Goal: Use online tool/utility: Use online tool/utility

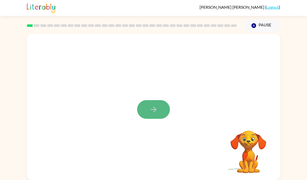
click at [154, 111] on icon "button" at bounding box center [154, 110] width 6 height 6
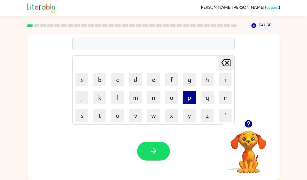
click at [189, 99] on button "p" at bounding box center [189, 97] width 13 height 13
click at [153, 79] on button "e" at bounding box center [153, 79] width 13 height 13
click at [220, 93] on button "r" at bounding box center [225, 97] width 13 height 13
click at [169, 75] on button "f" at bounding box center [171, 79] width 13 height 13
click at [170, 100] on button "o" at bounding box center [171, 97] width 13 height 13
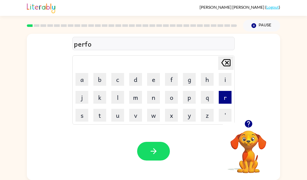
click at [224, 98] on button "r" at bounding box center [225, 97] width 13 height 13
click at [140, 97] on button "m" at bounding box center [135, 97] width 13 height 13
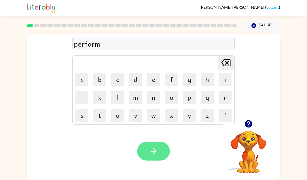
click at [154, 150] on icon "button" at bounding box center [153, 151] width 9 height 9
click at [153, 153] on icon "button" at bounding box center [154, 151] width 6 height 6
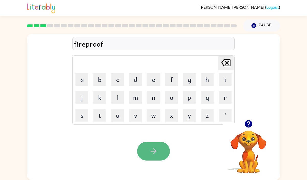
click at [145, 145] on button "button" at bounding box center [153, 151] width 33 height 19
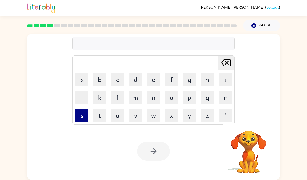
click at [84, 117] on button "s" at bounding box center [82, 115] width 13 height 13
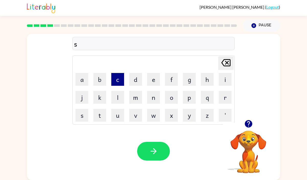
click at [118, 78] on button "c" at bounding box center [117, 79] width 13 height 13
click at [220, 91] on button "r" at bounding box center [225, 97] width 13 height 13
click at [123, 112] on button "u" at bounding box center [117, 115] width 13 height 13
click at [152, 81] on button "e" at bounding box center [153, 79] width 13 height 13
click at [154, 112] on button "w" at bounding box center [153, 115] width 13 height 13
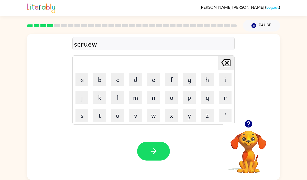
click at [224, 63] on icon "[PERSON_NAME] last character input" at bounding box center [226, 63] width 12 height 12
click at [224, 62] on icon "[PERSON_NAME] last character input" at bounding box center [226, 63] width 12 height 12
click at [157, 82] on button "e" at bounding box center [153, 79] width 13 height 13
click at [118, 119] on button "u" at bounding box center [117, 115] width 13 height 13
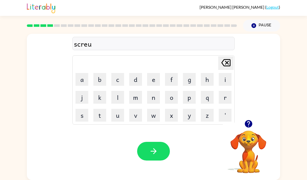
click at [221, 62] on icon "[PERSON_NAME] last character input" at bounding box center [226, 63] width 12 height 12
click at [118, 119] on button "u" at bounding box center [117, 115] width 13 height 13
click at [152, 80] on button "e" at bounding box center [153, 79] width 13 height 13
click at [157, 116] on button "w" at bounding box center [153, 115] width 13 height 13
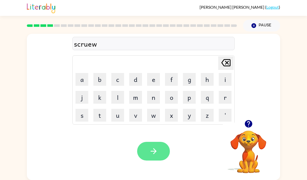
click at [159, 154] on button "button" at bounding box center [153, 151] width 33 height 19
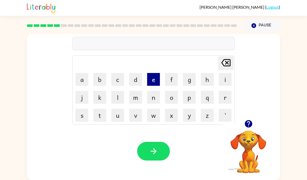
click at [151, 75] on button "e" at bounding box center [153, 79] width 13 height 13
click at [158, 99] on button "n" at bounding box center [153, 97] width 13 height 13
type button "n"
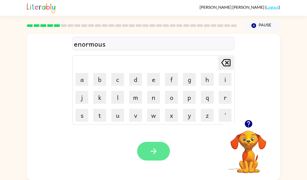
click at [158, 146] on button "button" at bounding box center [153, 151] width 33 height 19
click at [143, 152] on button "button" at bounding box center [153, 151] width 33 height 19
click at [160, 148] on button "button" at bounding box center [153, 151] width 33 height 19
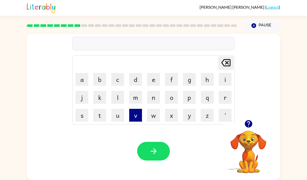
click at [131, 110] on button "v" at bounding box center [135, 115] width 13 height 13
click at [224, 77] on button "i" at bounding box center [225, 79] width 13 height 13
click at [85, 117] on button "s" at bounding box center [82, 115] width 13 height 13
click at [223, 79] on button "i" at bounding box center [225, 79] width 13 height 13
click at [105, 79] on button "b" at bounding box center [99, 79] width 13 height 13
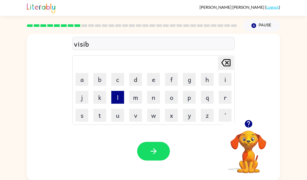
click at [121, 94] on button "l" at bounding box center [117, 97] width 13 height 13
click at [153, 81] on button "e" at bounding box center [153, 79] width 13 height 13
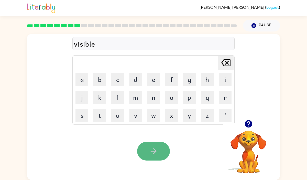
click at [161, 150] on button "button" at bounding box center [153, 151] width 33 height 19
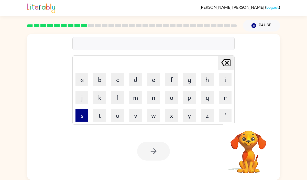
click at [80, 118] on button "s" at bounding box center [82, 115] width 13 height 13
click at [96, 115] on button "t" at bounding box center [99, 115] width 13 height 13
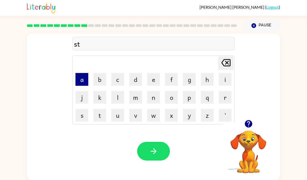
click at [82, 81] on button "a" at bounding box center [82, 79] width 13 height 13
click at [99, 80] on button "b" at bounding box center [99, 79] width 13 height 13
click at [119, 95] on button "l" at bounding box center [117, 97] width 13 height 13
click at [147, 83] on button "e" at bounding box center [153, 79] width 13 height 13
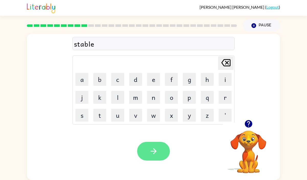
click at [155, 150] on icon "button" at bounding box center [154, 151] width 6 height 6
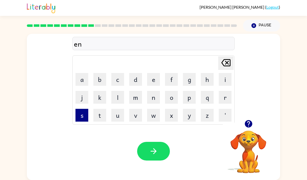
click at [82, 118] on button "s" at bounding box center [82, 115] width 13 height 13
click at [150, 80] on button "e" at bounding box center [153, 79] width 13 height 13
click at [229, 97] on button "r" at bounding box center [225, 97] width 13 height 13
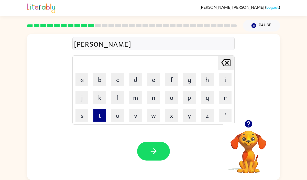
click at [101, 114] on button "t" at bounding box center [99, 115] width 13 height 13
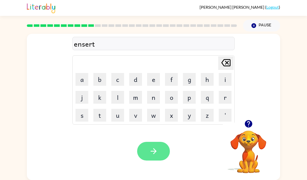
click at [157, 150] on icon "button" at bounding box center [153, 151] width 9 height 9
click at [247, 124] on icon "button" at bounding box center [248, 123] width 7 height 7
click at [158, 151] on button "button" at bounding box center [153, 151] width 33 height 19
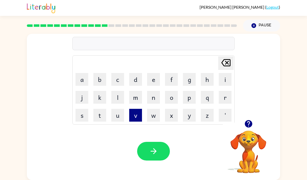
click at [134, 115] on button "v" at bounding box center [135, 115] width 13 height 13
click at [171, 97] on button "o" at bounding box center [171, 97] width 13 height 13
click at [119, 96] on button "l" at bounding box center [117, 97] width 13 height 13
type button "l"
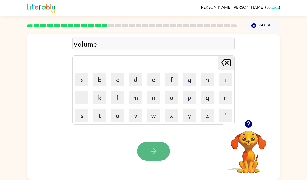
click at [154, 147] on icon "button" at bounding box center [153, 151] width 9 height 9
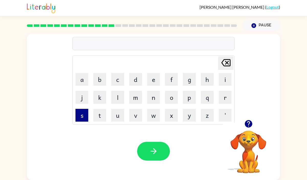
click at [80, 114] on button "s" at bounding box center [82, 115] width 13 height 13
click at [146, 113] on td "w" at bounding box center [153, 115] width 17 height 17
click at [149, 113] on button "w" at bounding box center [153, 115] width 13 height 13
click at [153, 76] on button "e" at bounding box center [153, 79] width 13 height 13
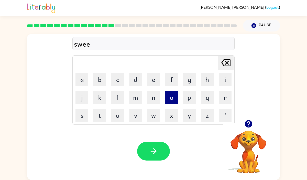
type button "e"
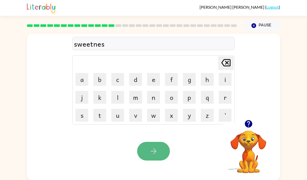
click at [160, 159] on button "button" at bounding box center [153, 151] width 33 height 19
click at [156, 157] on button "button" at bounding box center [153, 151] width 33 height 19
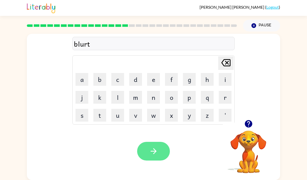
click at [151, 158] on button "button" at bounding box center [153, 151] width 33 height 19
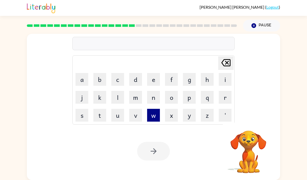
click at [152, 114] on button "w" at bounding box center [153, 115] width 13 height 13
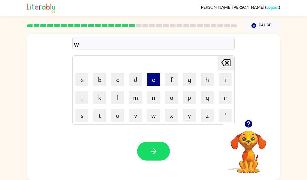
click at [155, 80] on button "e" at bounding box center [153, 79] width 13 height 13
click at [100, 80] on button "b" at bounding box center [99, 79] width 13 height 13
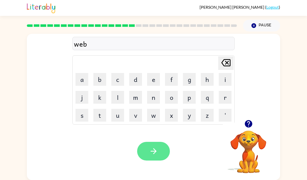
click at [153, 154] on icon "button" at bounding box center [154, 151] width 6 height 6
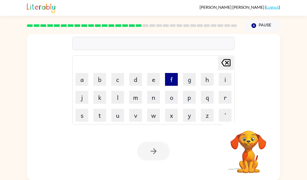
click at [174, 82] on button "f" at bounding box center [171, 79] width 13 height 13
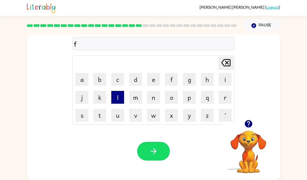
click at [116, 100] on button "l" at bounding box center [117, 97] width 13 height 13
click at [222, 83] on button "i" at bounding box center [225, 79] width 13 height 13
click at [193, 96] on button "p" at bounding box center [189, 97] width 13 height 13
click at [228, 79] on button "i" at bounding box center [225, 79] width 13 height 13
click at [156, 100] on button "n" at bounding box center [153, 97] width 13 height 13
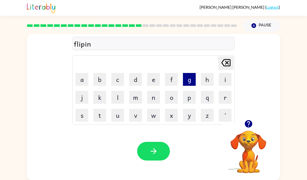
click at [191, 77] on button "g" at bounding box center [189, 79] width 13 height 13
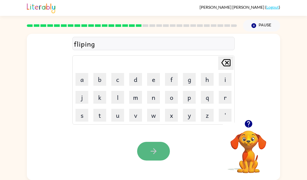
click at [157, 151] on icon "button" at bounding box center [153, 151] width 9 height 9
click at [142, 157] on button "button" at bounding box center [153, 151] width 33 height 19
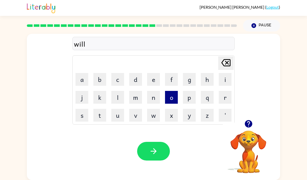
click at [171, 95] on button "o" at bounding box center [171, 97] width 13 height 13
click at [161, 116] on td "w" at bounding box center [153, 115] width 17 height 17
click at [155, 116] on button "w" at bounding box center [153, 115] width 13 height 13
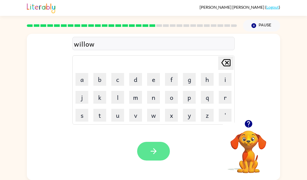
click at [162, 147] on button "button" at bounding box center [153, 151] width 33 height 19
click at [148, 144] on button "button" at bounding box center [153, 151] width 33 height 19
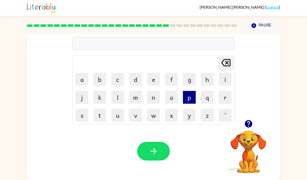
click at [192, 97] on button "p" at bounding box center [189, 97] width 13 height 13
click at [80, 81] on button "a" at bounding box center [82, 79] width 13 height 13
click at [219, 97] on button "r" at bounding box center [225, 97] width 13 height 13
click at [227, 80] on button "i" at bounding box center [225, 79] width 13 height 13
click at [136, 80] on button "d" at bounding box center [135, 79] width 13 height 13
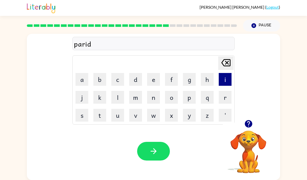
click at [227, 79] on button "i" at bounding box center [225, 79] width 13 height 13
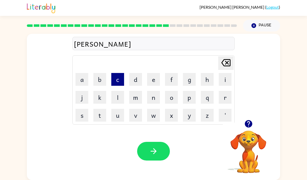
click at [120, 80] on button "c" at bounding box center [117, 79] width 13 height 13
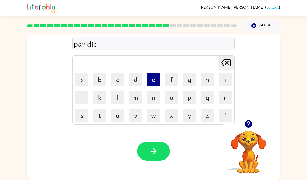
click at [153, 80] on button "e" at bounding box center [153, 79] width 13 height 13
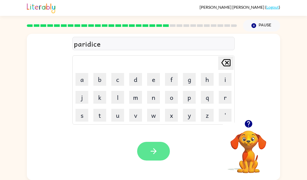
click at [143, 152] on button "button" at bounding box center [153, 151] width 33 height 19
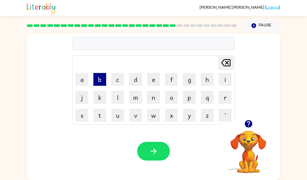
click at [97, 80] on button "b" at bounding box center [99, 79] width 13 height 13
click at [175, 96] on button "o" at bounding box center [171, 97] width 13 height 13
click at [82, 79] on button "a" at bounding box center [82, 79] width 13 height 13
type button "a"
click at [155, 82] on button "e" at bounding box center [153, 79] width 13 height 13
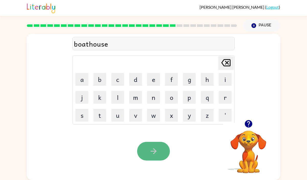
click at [141, 146] on button "button" at bounding box center [153, 151] width 33 height 19
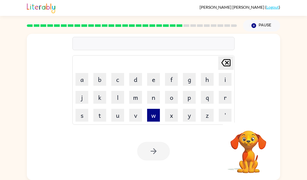
click at [152, 120] on button "w" at bounding box center [153, 115] width 13 height 13
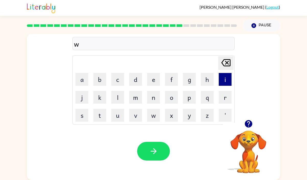
click at [221, 82] on button "i" at bounding box center [225, 79] width 13 height 13
click at [158, 102] on button "n" at bounding box center [153, 97] width 13 height 13
click at [95, 115] on button "t" at bounding box center [99, 115] width 13 height 13
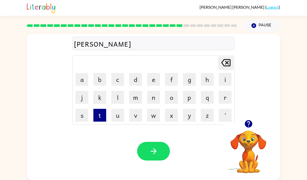
type button "t"
click at [93, 109] on button "t" at bounding box center [99, 115] width 13 height 13
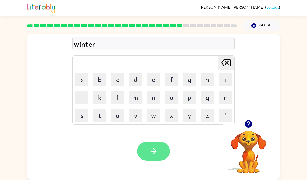
click at [93, 109] on button "t" at bounding box center [99, 115] width 13 height 13
click at [153, 150] on icon "button" at bounding box center [153, 151] width 9 height 9
click at [157, 146] on button "button" at bounding box center [153, 151] width 33 height 19
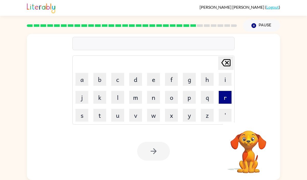
click at [230, 97] on button "r" at bounding box center [225, 97] width 13 height 13
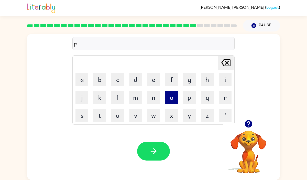
click at [168, 102] on button "o" at bounding box center [171, 97] width 13 height 13
click at [115, 79] on button "c" at bounding box center [117, 79] width 13 height 13
click at [104, 94] on button "k" at bounding box center [99, 97] width 13 height 13
click at [154, 82] on button "e" at bounding box center [153, 79] width 13 height 13
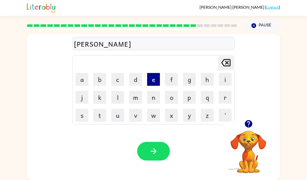
type button "e"
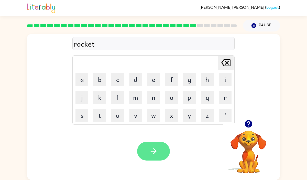
click at [147, 73] on button "e" at bounding box center [153, 79] width 13 height 13
click at [223, 63] on icon "[PERSON_NAME] last character input" at bounding box center [226, 63] width 12 height 12
type button "delete"
click at [218, 56] on button "[PERSON_NAME] last character input" at bounding box center [225, 63] width 15 height 14
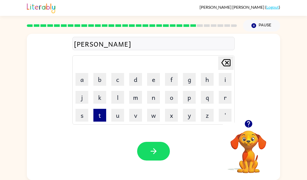
click at [101, 110] on button "t" at bounding box center [99, 115] width 13 height 13
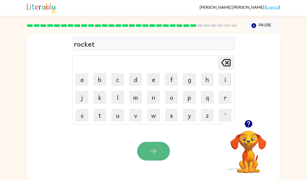
click at [147, 148] on button "button" at bounding box center [153, 151] width 33 height 19
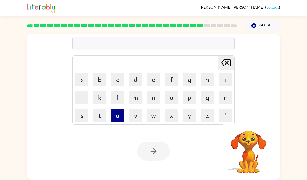
click at [117, 114] on button "u" at bounding box center [117, 115] width 13 height 13
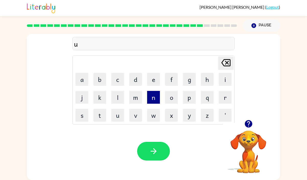
click at [152, 99] on button "n" at bounding box center [153, 97] width 13 height 13
click at [228, 82] on button "i" at bounding box center [225, 79] width 13 height 13
click at [171, 81] on button "f" at bounding box center [171, 79] width 13 height 13
click at [229, 63] on icon "[PERSON_NAME] last character input" at bounding box center [226, 63] width 12 height 12
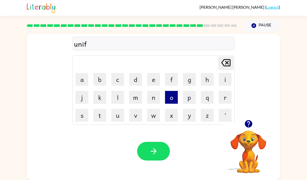
click at [169, 98] on button "o" at bounding box center [171, 97] width 13 height 13
click at [225, 93] on button "r" at bounding box center [225, 97] width 13 height 13
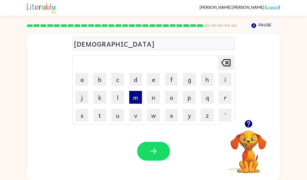
click at [139, 99] on button "m" at bounding box center [135, 97] width 13 height 13
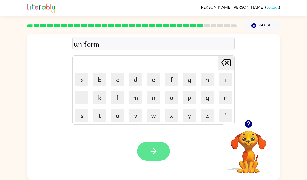
click at [154, 156] on button "button" at bounding box center [153, 151] width 33 height 19
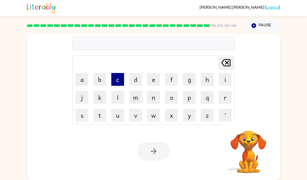
click at [115, 80] on button "c" at bounding box center [117, 79] width 13 height 13
click at [170, 93] on button "o" at bounding box center [171, 97] width 13 height 13
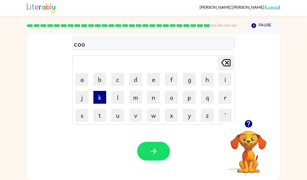
click at [93, 96] on button "k" at bounding box center [99, 97] width 13 height 13
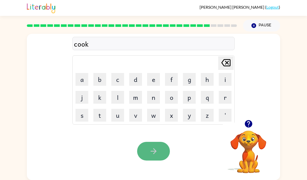
click at [157, 148] on icon "button" at bounding box center [153, 151] width 9 height 9
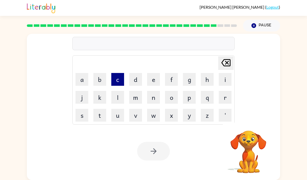
click at [113, 80] on button "c" at bounding box center [117, 79] width 13 height 13
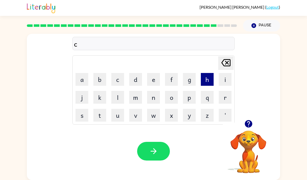
click at [207, 79] on button "h" at bounding box center [207, 79] width 13 height 13
click at [117, 111] on button "u" at bounding box center [117, 115] width 13 height 13
click at [150, 100] on button "n" at bounding box center [153, 97] width 13 height 13
click at [119, 81] on button "c" at bounding box center [117, 79] width 13 height 13
click at [102, 93] on button "k" at bounding box center [99, 97] width 13 height 13
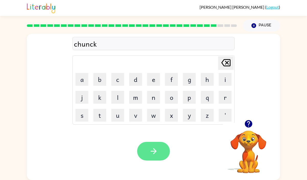
click at [148, 147] on button "button" at bounding box center [153, 151] width 33 height 19
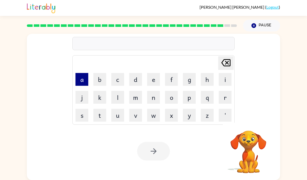
click at [86, 81] on button "a" at bounding box center [82, 79] width 13 height 13
click at [97, 119] on button "t" at bounding box center [99, 115] width 13 height 13
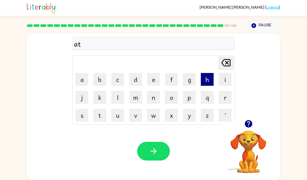
click at [205, 83] on button "h" at bounding box center [207, 79] width 13 height 13
click at [111, 96] on button "l" at bounding box center [117, 97] width 13 height 13
click at [151, 82] on button "e" at bounding box center [153, 79] width 13 height 13
click at [98, 114] on button "t" at bounding box center [99, 115] width 13 height 13
click at [223, 82] on button "i" at bounding box center [225, 79] width 13 height 13
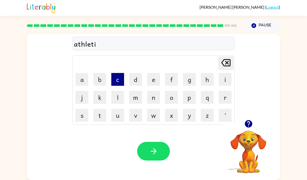
click at [116, 78] on button "c" at bounding box center [117, 79] width 13 height 13
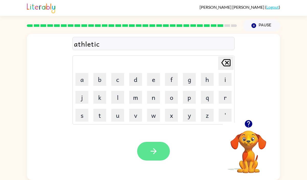
click at [152, 150] on icon "button" at bounding box center [153, 151] width 9 height 9
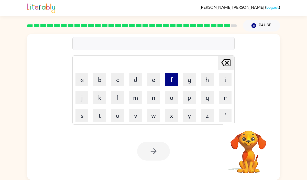
click at [172, 81] on button "f" at bounding box center [171, 79] width 13 height 13
type button "f"
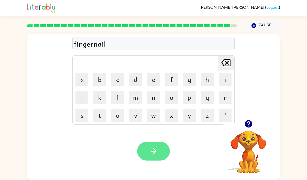
click at [160, 154] on button "button" at bounding box center [153, 151] width 33 height 19
